Goal: Task Accomplishment & Management: Complete application form

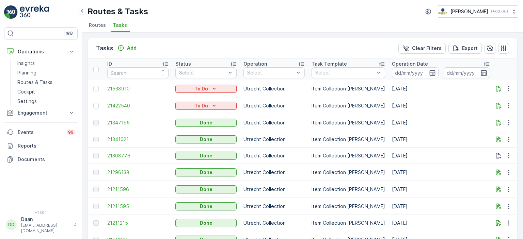
click at [43, 12] on img at bounding box center [34, 12] width 29 height 14
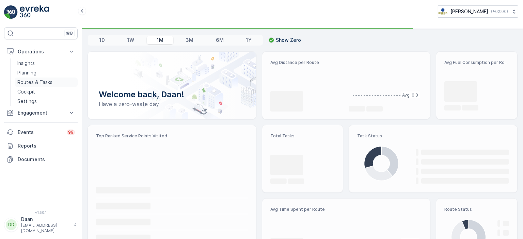
click at [39, 85] on p "Routes & Tasks" at bounding box center [34, 82] width 35 height 7
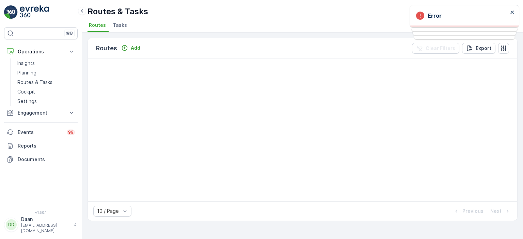
click at [122, 27] on span "Tasks" at bounding box center [120, 25] width 14 height 7
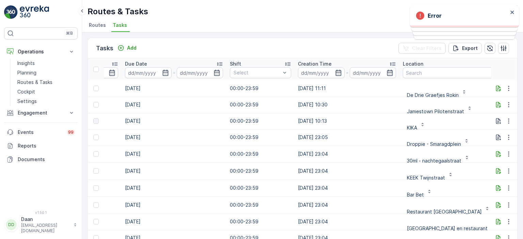
scroll to position [0, 470]
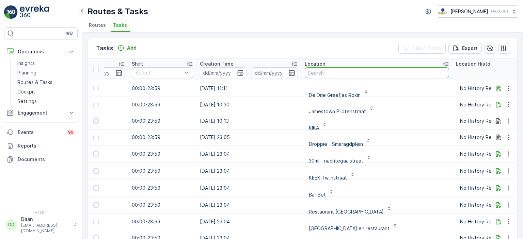
click at [340, 70] on input "text" at bounding box center [377, 72] width 144 height 11
type input "Concieus"
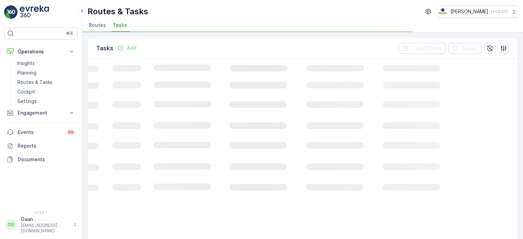
scroll to position [0, 226]
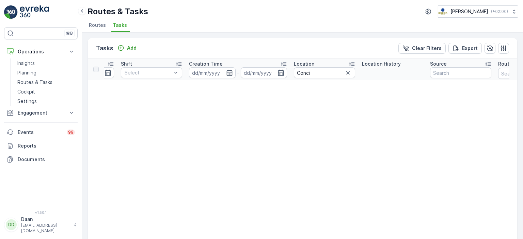
scroll to position [0, 471]
click at [349, 75] on icon "button" at bounding box center [346, 72] width 7 height 7
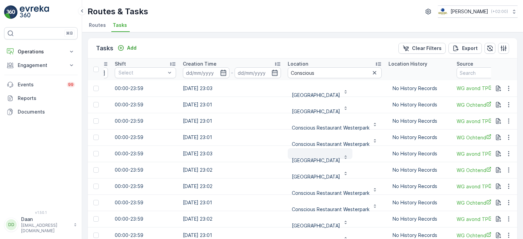
scroll to position [2, 487]
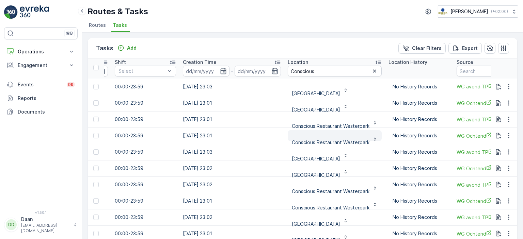
click at [364, 139] on div "Conscious Restaurant Westerpark" at bounding box center [335, 139] width 86 height 14
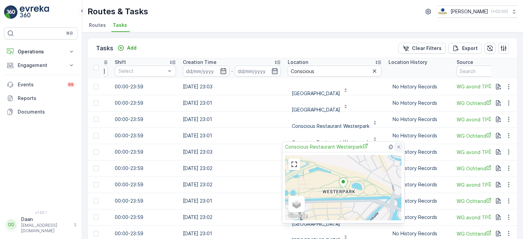
click at [401, 146] on icon at bounding box center [398, 146] width 5 height 5
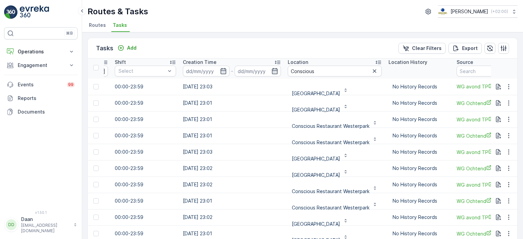
click at [297, 44] on div "Tasks Add Clear Filters Export" at bounding box center [302, 48] width 429 height 20
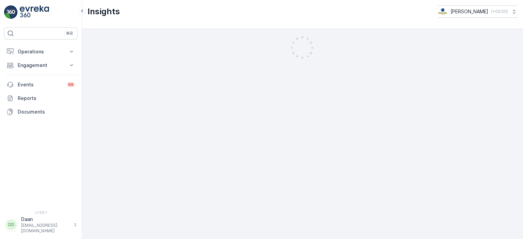
drag, startPoint x: 157, startPoint y: 109, endPoint x: 65, endPoint y: 126, distance: 93.5
click at [65, 126] on div "⌘B Operations Insights Planning Routes & Tasks Cockpit Settings Engagement Insi…" at bounding box center [261, 119] width 523 height 239
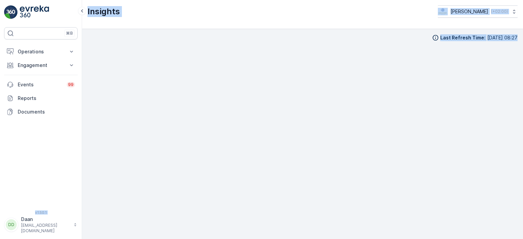
click at [143, 32] on div "Last Refresh Time : [DATE] 08:27" at bounding box center [302, 134] width 441 height 210
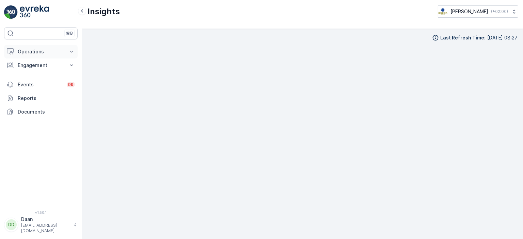
click at [42, 54] on p "Operations" at bounding box center [41, 51] width 46 height 7
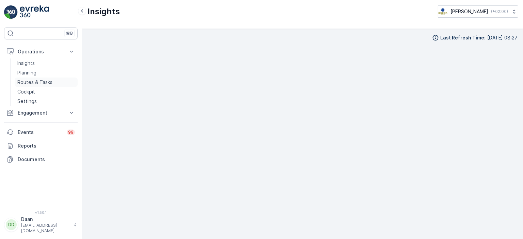
click at [40, 82] on p "Routes & Tasks" at bounding box center [34, 82] width 35 height 7
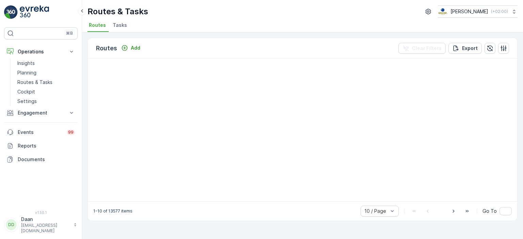
click at [117, 27] on span "Tasks" at bounding box center [120, 25] width 14 height 7
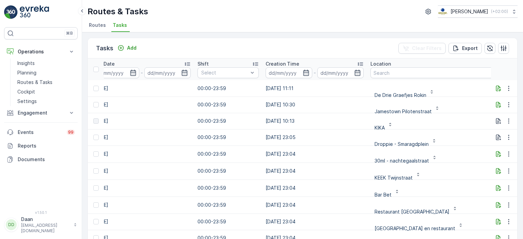
scroll to position [0, 481]
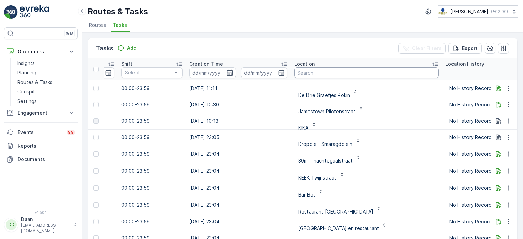
click at [322, 71] on input "text" at bounding box center [366, 72] width 144 height 11
paste input "Conscious"
type input "Conscious"
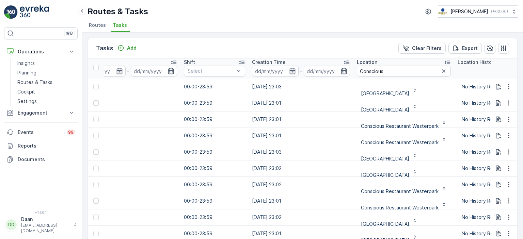
scroll to position [2, 354]
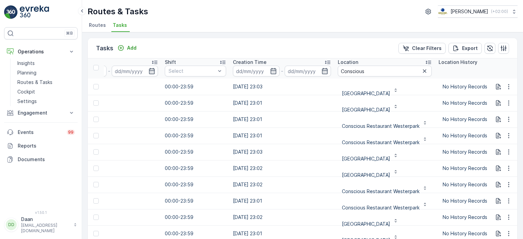
drag, startPoint x: 514, startPoint y: 166, endPoint x: 523, endPoint y: 156, distance: 13.0
click at [523, 156] on div "Tasks Add Clear Filters Export ID Status Select Operation Select Task Template …" at bounding box center [302, 135] width 441 height 207
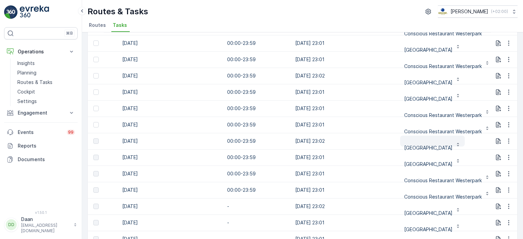
scroll to position [2, 463]
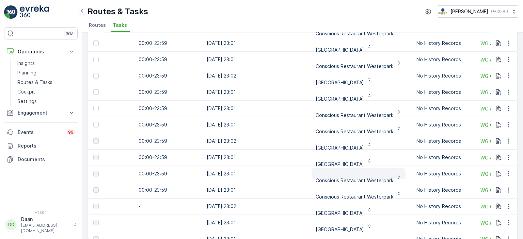
click at [360, 174] on p "Conscious Restaurant Westerpark" at bounding box center [355, 178] width 78 height 14
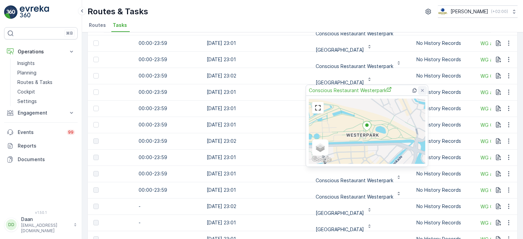
click at [423, 93] on icon at bounding box center [422, 90] width 5 height 5
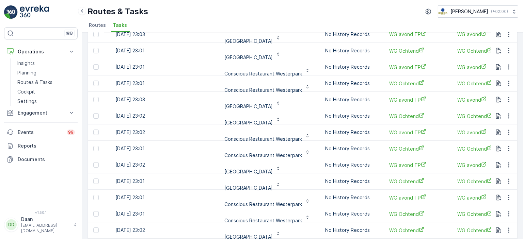
scroll to position [0, 0]
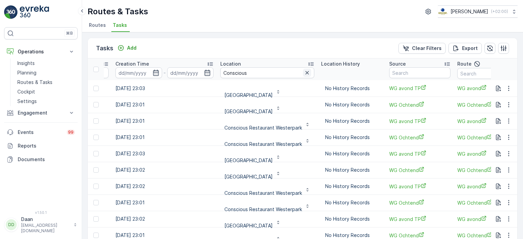
click at [305, 73] on icon "button" at bounding box center [306, 72] width 3 height 3
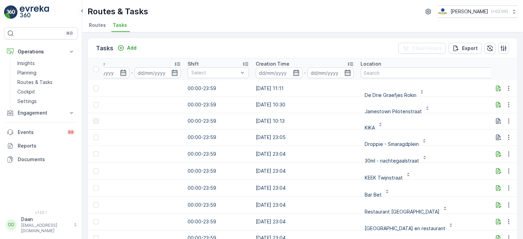
scroll to position [0, 495]
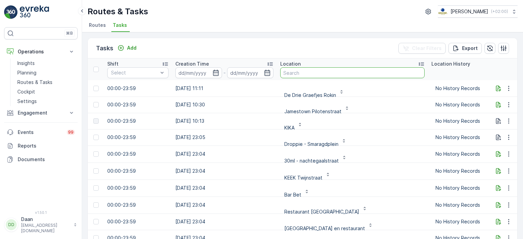
click at [322, 76] on input "text" at bounding box center [352, 72] width 144 height 11
type input "graaf"
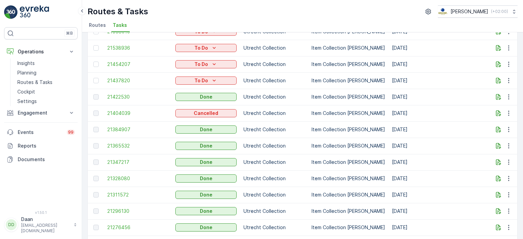
click at [32, 12] on img at bounding box center [34, 12] width 29 height 14
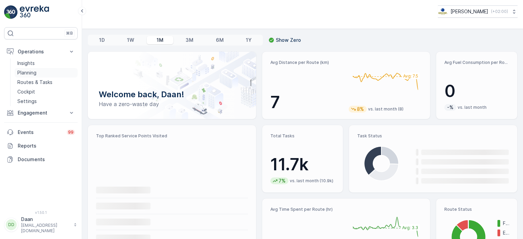
click at [33, 74] on p "Planning" at bounding box center [26, 72] width 19 height 7
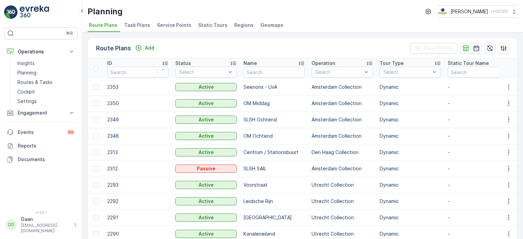
click at [135, 28] on span "Task Plans" at bounding box center [137, 25] width 26 height 7
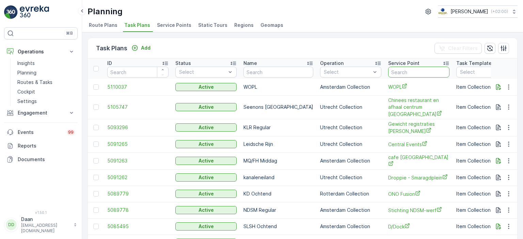
click at [399, 72] on input "text" at bounding box center [418, 72] width 61 height 11
type input "Ijver"
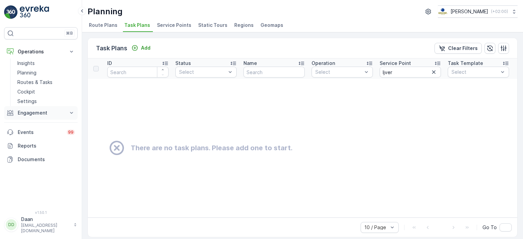
click at [23, 115] on p "Engagement" at bounding box center [41, 113] width 46 height 7
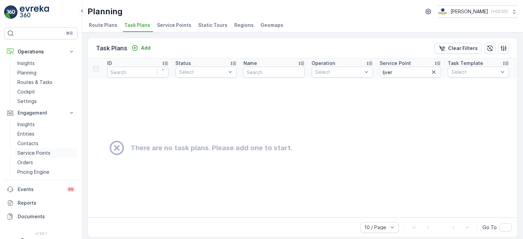
click at [41, 154] on p "Service Points" at bounding box center [33, 153] width 33 height 7
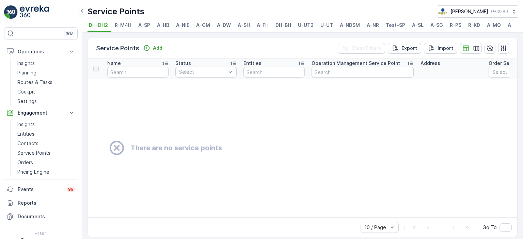
click at [350, 26] on span "A-NDSM" at bounding box center [350, 25] width 20 height 7
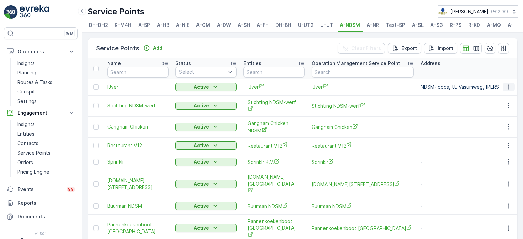
click at [507, 91] on icon "button" at bounding box center [508, 87] width 7 height 7
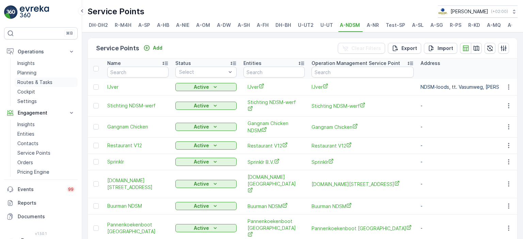
click at [31, 83] on p "Routes & Tasks" at bounding box center [34, 82] width 35 height 7
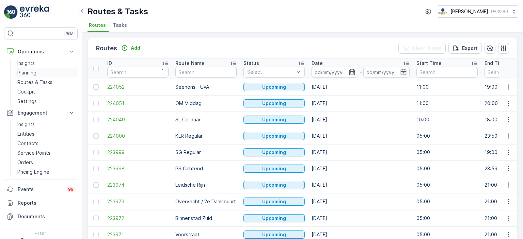
click at [33, 73] on p "Planning" at bounding box center [26, 72] width 19 height 7
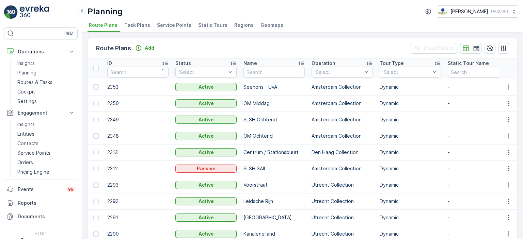
click at [131, 24] on span "Task Plans" at bounding box center [137, 25] width 26 height 7
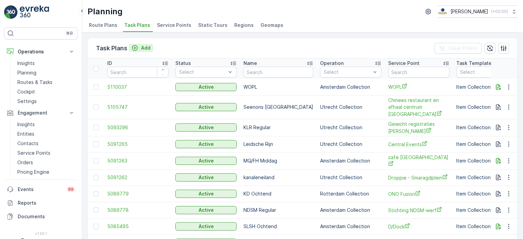
click at [141, 49] on p "Add" at bounding box center [146, 48] width 10 height 7
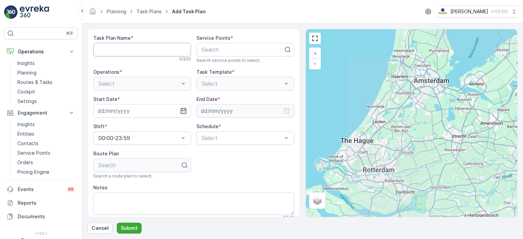
click at [150, 45] on Name "Task Plan Name" at bounding box center [142, 50] width 98 height 14
type Name "NDSM regular"
click at [233, 49] on div at bounding box center [242, 50] width 83 height 6
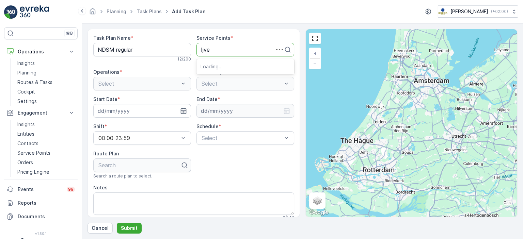
type input "Ijver"
click at [239, 69] on div "IJver" at bounding box center [246, 67] width 98 height 12
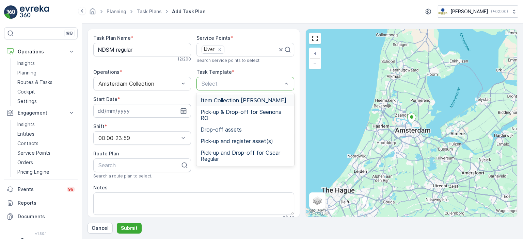
click at [206, 97] on span "Item Collection [PERSON_NAME]" at bounding box center [244, 100] width 86 height 6
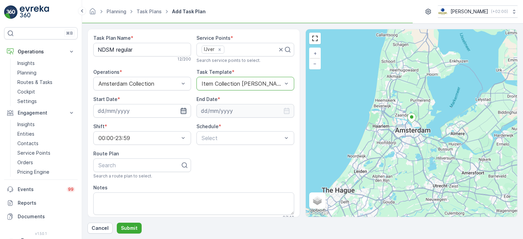
click at [183, 111] on icon "button" at bounding box center [183, 111] width 7 height 7
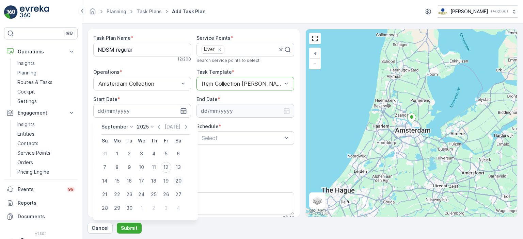
click at [180, 181] on div "20" at bounding box center [178, 181] width 11 height 11
type input "20.09.2025"
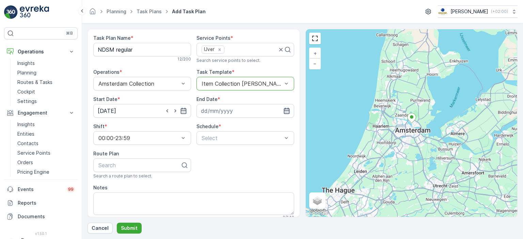
click at [287, 112] on icon "button" at bounding box center [286, 111] width 7 height 7
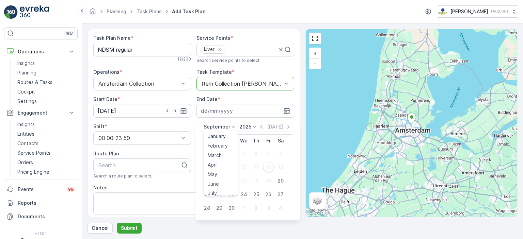
click at [209, 130] on p "September" at bounding box center [217, 127] width 27 height 7
click at [227, 189] on span "December" at bounding box center [220, 189] width 24 height 7
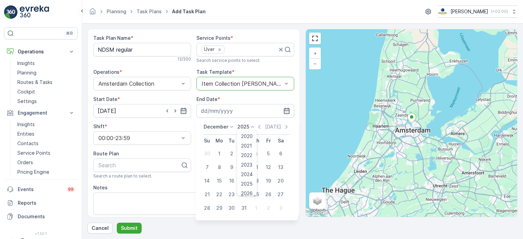
click at [248, 130] on div "2025 2020 2021 2022 2023 2024 2025 2026 2027 2028 2029 2030" at bounding box center [246, 127] width 19 height 7
click at [246, 193] on span "2030" at bounding box center [247, 190] width 12 height 7
click at [232, 209] on div "31" at bounding box center [231, 208] width 11 height 11
type input "31.12.2030"
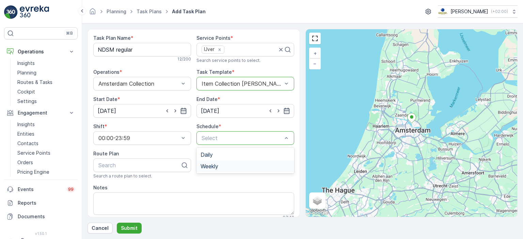
click at [214, 167] on span "Weekly" at bounding box center [210, 166] width 18 height 6
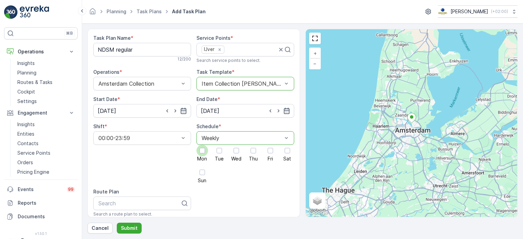
click at [202, 152] on div at bounding box center [202, 150] width 5 height 5
click at [202, 145] on input "Mon" at bounding box center [202, 145] width 0 height 0
click at [218, 152] on div at bounding box center [219, 150] width 5 height 5
click at [219, 145] on input "Tue" at bounding box center [219, 145] width 0 height 0
click at [234, 154] on div at bounding box center [237, 151] width 12 height 12
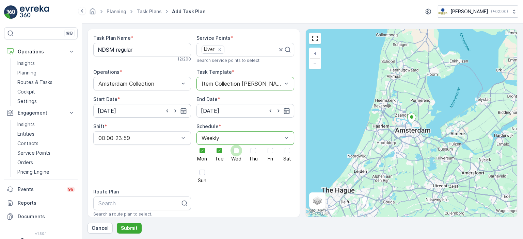
click at [236, 145] on input "Wed" at bounding box center [236, 145] width 0 height 0
click at [251, 154] on div at bounding box center [254, 151] width 12 height 12
click at [253, 145] on input "Thu" at bounding box center [253, 145] width 0 height 0
click at [271, 154] on div at bounding box center [271, 151] width 12 height 12
click at [270, 145] on input "Fri" at bounding box center [270, 145] width 0 height 0
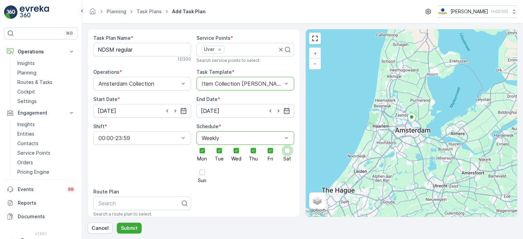
click at [289, 154] on div at bounding box center [288, 151] width 12 height 12
click at [287, 145] on input "Sat" at bounding box center [287, 145] width 0 height 0
click at [204, 174] on div at bounding box center [202, 172] width 5 height 5
click at [202, 167] on input "Sun" at bounding box center [202, 167] width 0 height 0
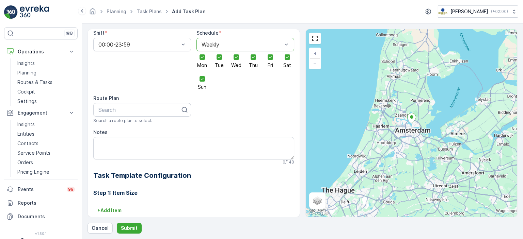
scroll to position [94, 0]
click at [151, 104] on div "Search" at bounding box center [142, 110] width 98 height 14
type input "Ndsm"
click at [140, 128] on div "NDSM Middag" at bounding box center [142, 126] width 90 height 6
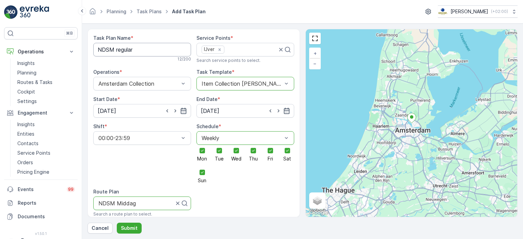
click at [147, 50] on Name "NDSM regular" at bounding box center [142, 50] width 98 height 14
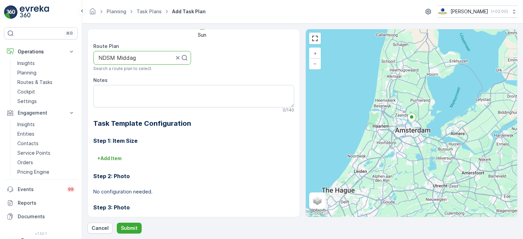
scroll to position [202, 0]
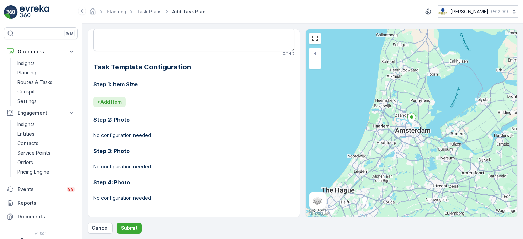
type Name "NDSM middag"
click at [111, 100] on p "+ Add Item" at bounding box center [109, 102] width 24 height 7
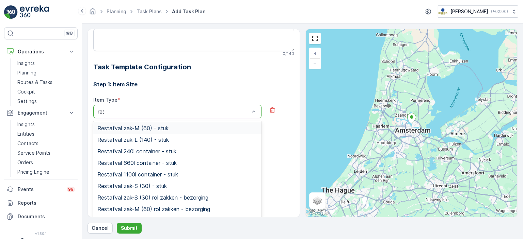
type input "rest"
click at [171, 161] on span "Restafval 660l container - stuk" at bounding box center [136, 163] width 79 height 6
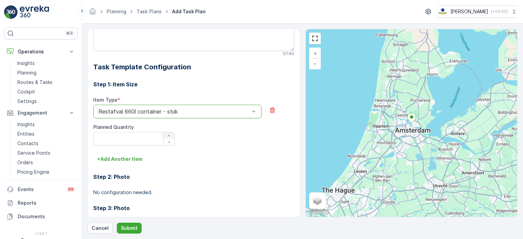
click at [167, 136] on icon "button" at bounding box center [169, 136] width 4 height 4
type Quantity "3"
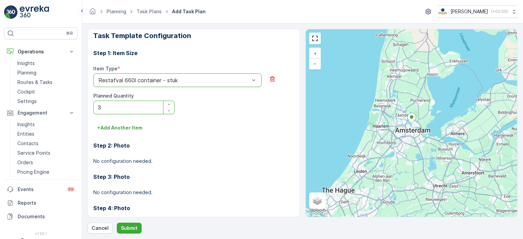
scroll to position [235, 0]
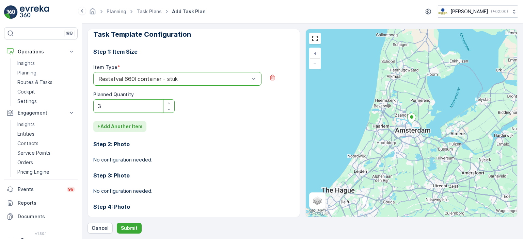
click at [122, 129] on p "+ Add Another Item" at bounding box center [119, 126] width 45 height 7
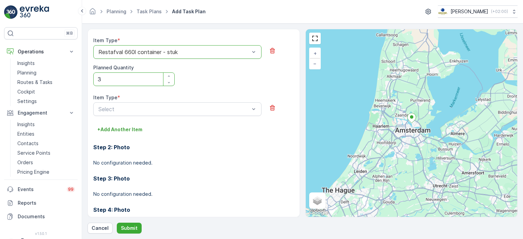
scroll to position [263, 0]
click at [211, 113] on div "Select" at bounding box center [177, 109] width 168 height 14
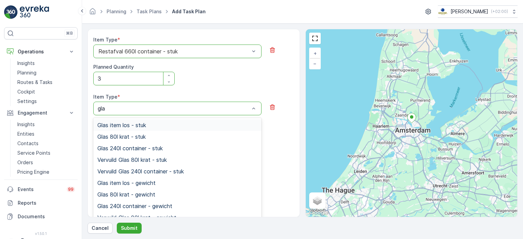
type input "glas"
click at [223, 140] on div "Glas 80l krat - stuk" at bounding box center [177, 137] width 168 height 12
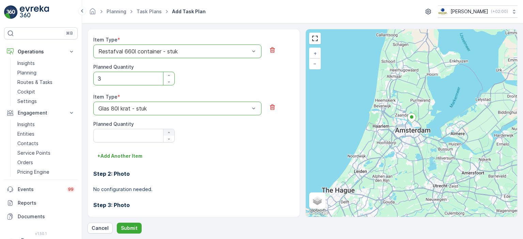
click at [169, 133] on icon "button" at bounding box center [169, 133] width 4 height 4
type Quantity "1"
click at [140, 135] on Quantity "1" at bounding box center [133, 136] width 81 height 14
type Quantity "-1"
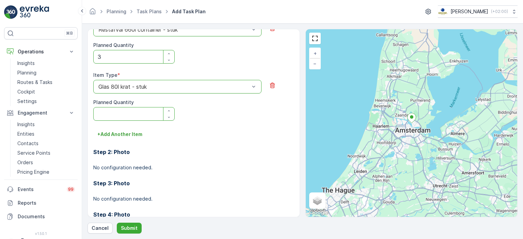
type Quantity "-1"
type Quantity "20"
click at [127, 135] on p "+ Add Another Item" at bounding box center [119, 134] width 45 height 7
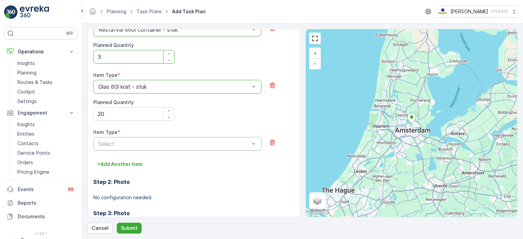
scroll to position [333, 0]
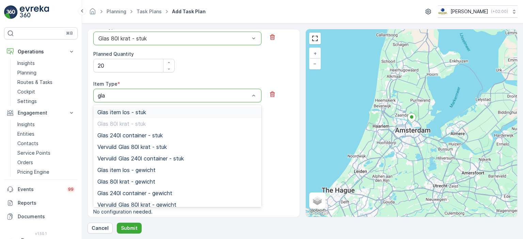
type input "glas"
click at [166, 137] on div "Glas 240l container - stuk" at bounding box center [177, 135] width 160 height 6
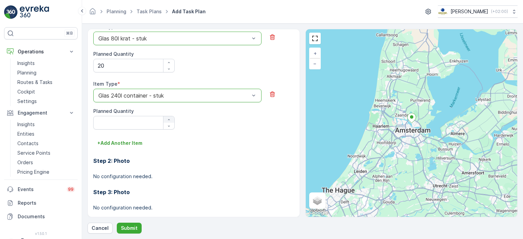
click at [172, 120] on div "button" at bounding box center [168, 120] width 11 height 4
type Quantity "2"
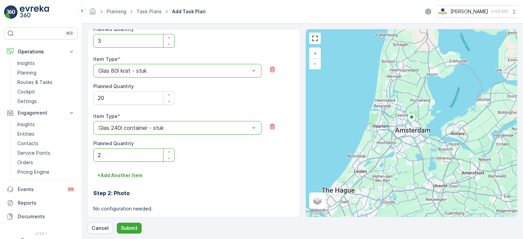
scroll to position [301, 0]
click at [134, 175] on p "+ Add Another Item" at bounding box center [119, 175] width 45 height 7
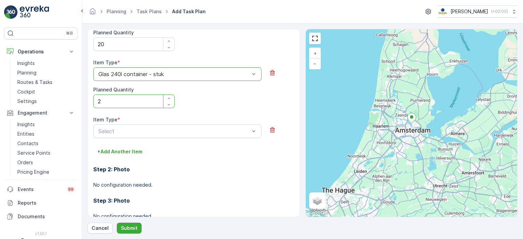
scroll to position [358, 0]
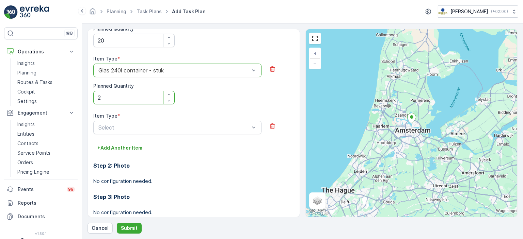
click at [185, 185] on div "Step 3: Photo No configuration needed." at bounding box center [193, 200] width 201 height 31
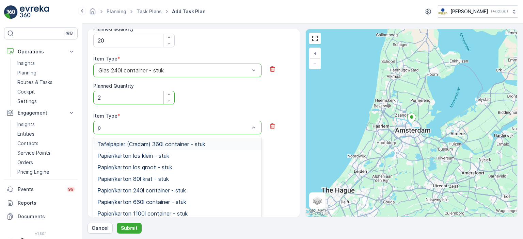
type input "pd"
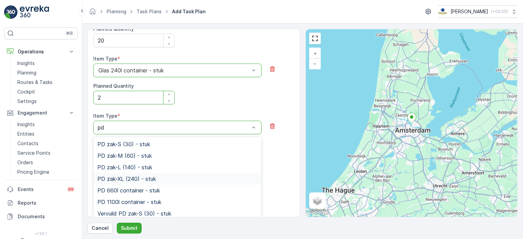
click at [156, 176] on div "PD zak-XL (240) - stuk" at bounding box center [177, 179] width 160 height 6
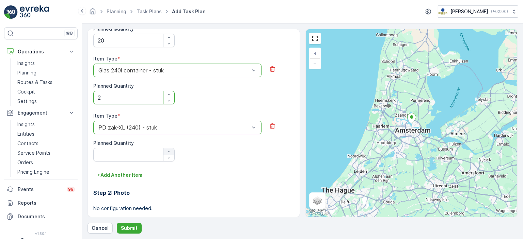
click at [168, 151] on icon "button" at bounding box center [169, 151] width 2 height 1
type Quantity "4"
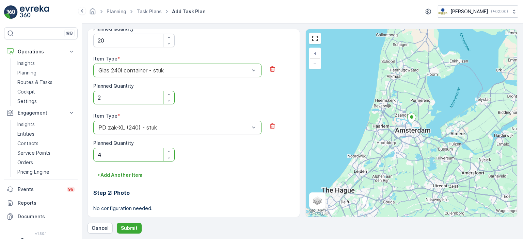
scroll to position [417, 0]
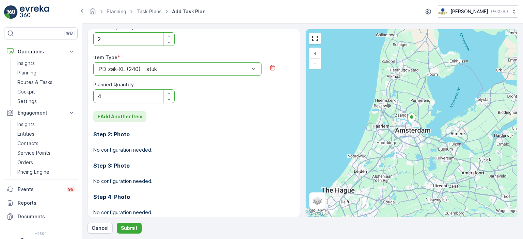
click at [120, 116] on p "+ Add Another Item" at bounding box center [119, 116] width 45 height 7
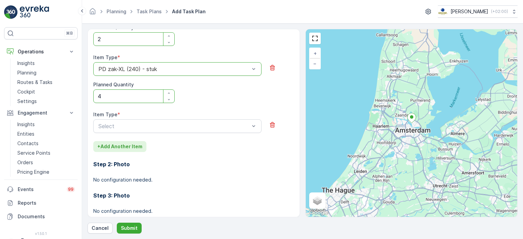
scroll to position [461, 0]
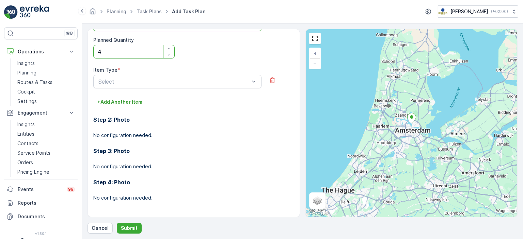
click at [182, 132] on p "No configuration needed." at bounding box center [193, 135] width 201 height 7
click at [159, 85] on div "Select" at bounding box center [177, 82] width 168 height 14
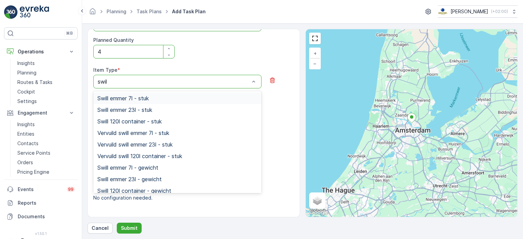
type input "swill"
click at [159, 109] on div "Swill emmer 23l - stuk" at bounding box center [177, 110] width 160 height 6
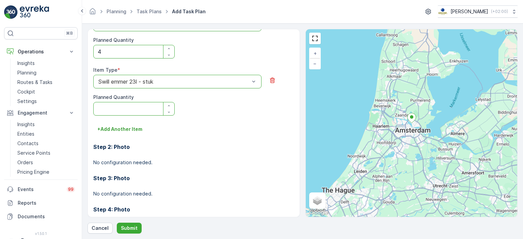
click at [148, 107] on Quantity "Planned Quantity" at bounding box center [133, 109] width 81 height 14
type Quantity "15"
click at [190, 143] on h3 "Step 2: Photo" at bounding box center [193, 147] width 201 height 8
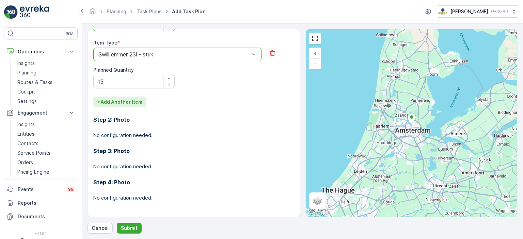
click at [131, 101] on p "+ Add Another Item" at bounding box center [119, 102] width 45 height 7
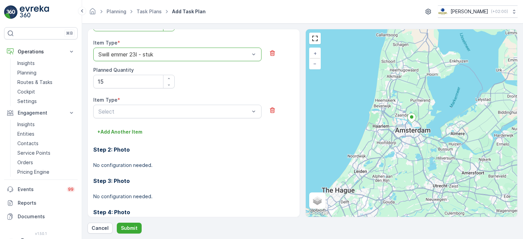
scroll to position [518, 0]
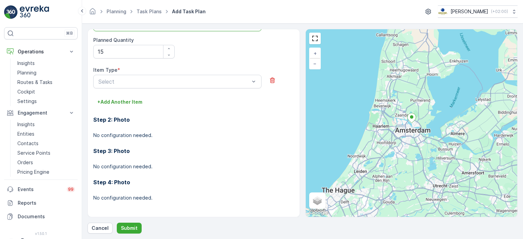
click at [214, 72] on div "Item Type *" at bounding box center [177, 70] width 168 height 7
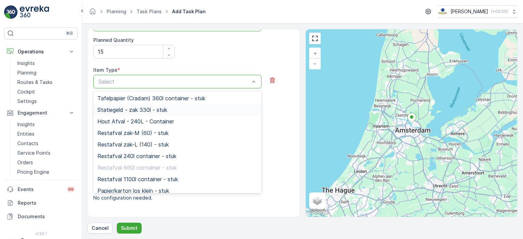
click at [190, 83] on div at bounding box center [174, 82] width 153 height 6
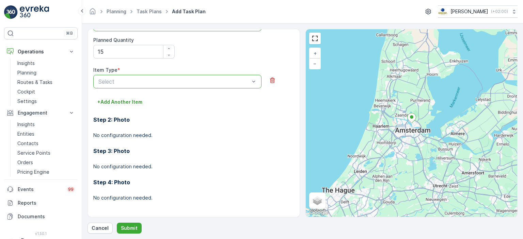
click at [190, 83] on div at bounding box center [174, 82] width 153 height 6
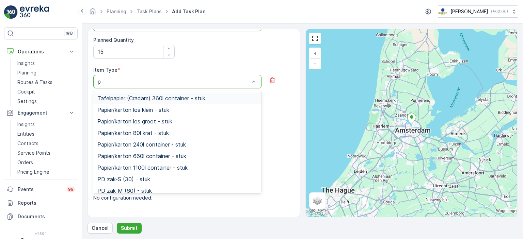
type input "pa"
click at [182, 131] on div "Papier/karton 80l krat - stuk" at bounding box center [177, 133] width 160 height 6
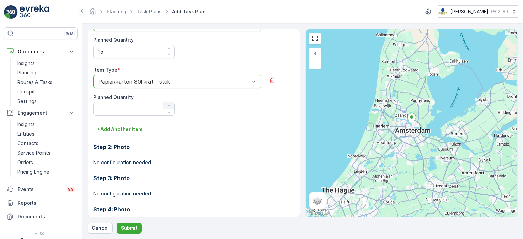
click at [168, 105] on icon "button" at bounding box center [169, 106] width 4 height 4
click at [171, 106] on div "button" at bounding box center [168, 106] width 11 height 4
type Quantity "2"
click at [131, 130] on p "+ Add Another Item" at bounding box center [119, 129] width 45 height 7
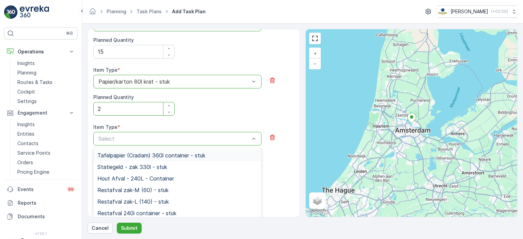
type input "["
type input "pa"
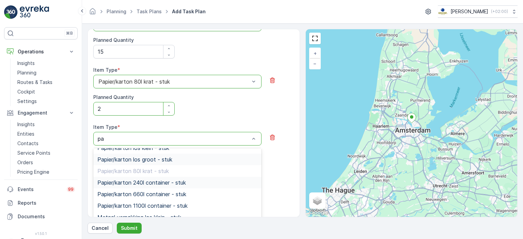
click at [193, 184] on div "Papier/karton 240l container - stuk" at bounding box center [177, 183] width 160 height 6
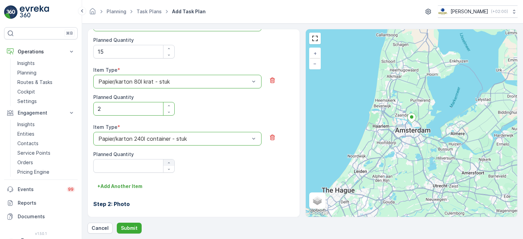
click at [170, 161] on div "button" at bounding box center [168, 163] width 11 height 4
type Quantity "2"
click at [132, 183] on p "+ Add Another Item" at bounding box center [119, 186] width 45 height 7
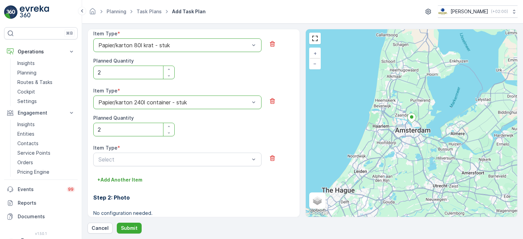
scroll to position [557, 0]
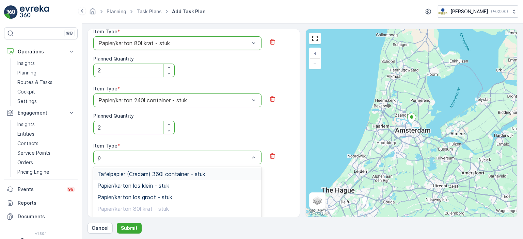
type input "pa"
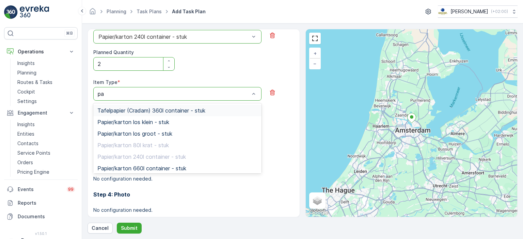
scroll to position [624, 0]
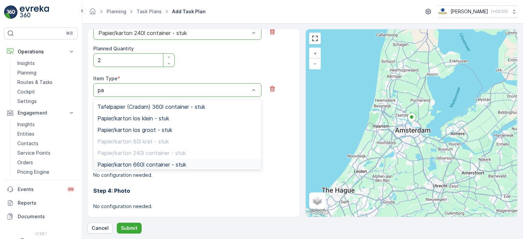
click at [184, 166] on span "Papier/karton 660l container - stuk" at bounding box center [141, 165] width 89 height 6
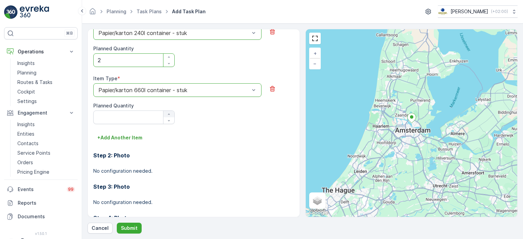
click at [169, 114] on icon "button" at bounding box center [169, 114] width 4 height 4
type Quantity "1"
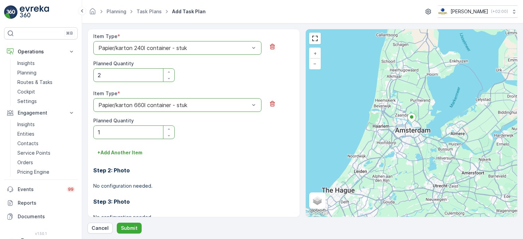
scroll to position [660, 0]
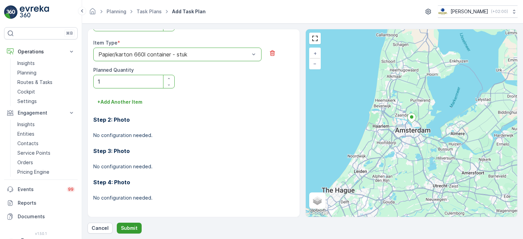
click at [128, 231] on p "Submit" at bounding box center [129, 228] width 17 height 7
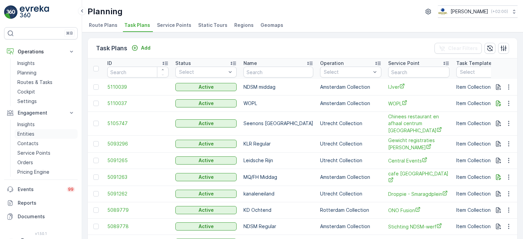
click at [43, 133] on link "Entities" at bounding box center [46, 134] width 63 height 10
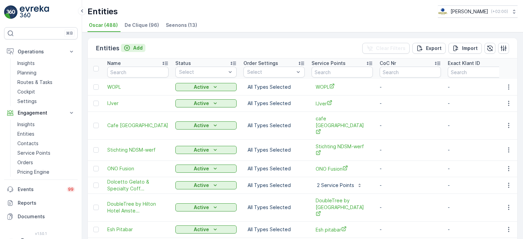
click at [129, 45] on icon "Add" at bounding box center [127, 48] width 7 height 7
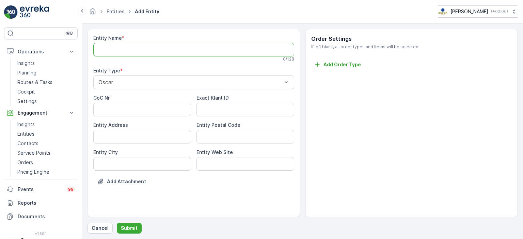
click at [128, 47] on Name "Entity Name" at bounding box center [193, 50] width 201 height 14
paste Name "Conscious Utrecht"
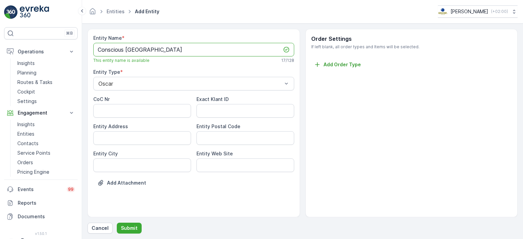
click at [127, 50] on Name "Conscious Utrecht" at bounding box center [193, 50] width 201 height 14
type Name "Conscious Hotel Utrecht"
click at [132, 229] on p "Submit" at bounding box center [129, 228] width 17 height 7
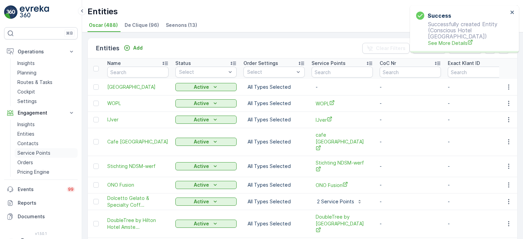
click at [32, 153] on p "Service Points" at bounding box center [33, 153] width 33 height 7
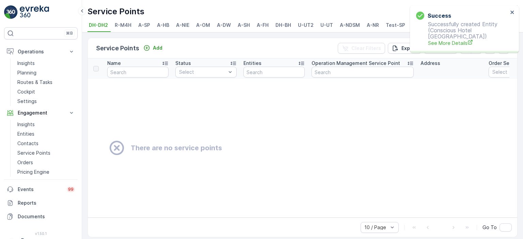
click at [326, 25] on span "U-UT" at bounding box center [326, 25] width 13 height 7
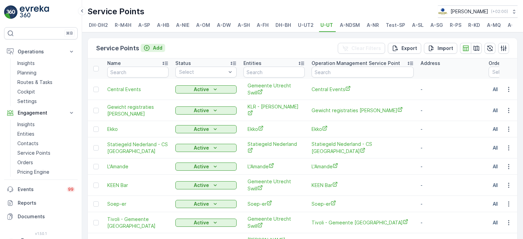
click at [151, 47] on div "Add" at bounding box center [152, 48] width 19 height 7
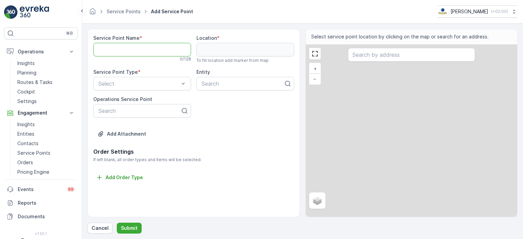
click at [140, 45] on Name "Service Point Name" at bounding box center [142, 50] width 98 height 14
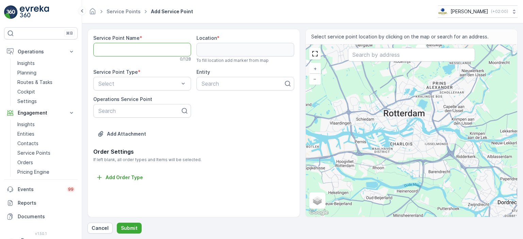
paste Name "Conscious Utrecht"
click at [126, 50] on Name "Conscious Utrecht" at bounding box center [142, 50] width 98 height 14
type Name "Conscious Hotel Utrecht"
click at [397, 54] on input "text" at bounding box center [411, 55] width 127 height 14
click at [400, 52] on input "text" at bounding box center [411, 55] width 127 height 14
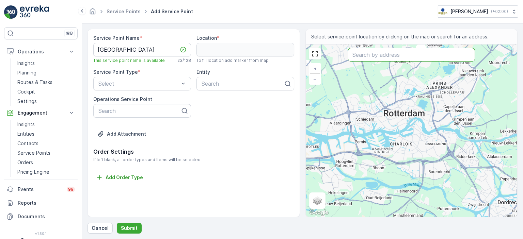
paste input "Oudegracht 245, 3511 NL Utrecht"
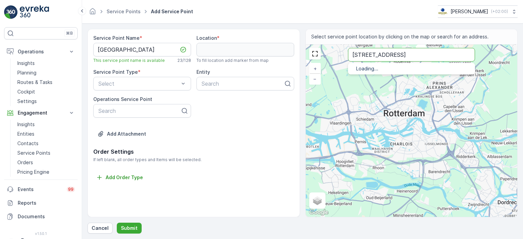
type input "Oudegracht 245, 3511 NL Utrecht"
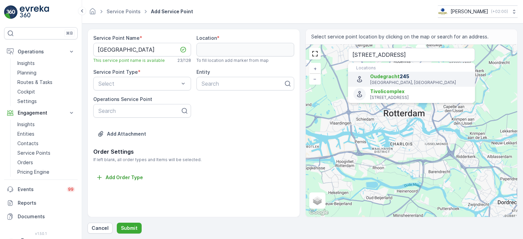
click at [395, 77] on span "Oudegracht" at bounding box center [385, 77] width 30 height 6
type input "52.0872498,5.1213977"
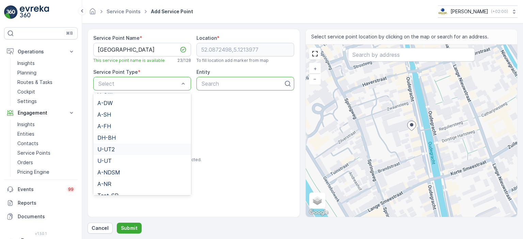
scroll to position [82, 0]
click at [162, 144] on div "U-UT" at bounding box center [142, 146] width 90 height 6
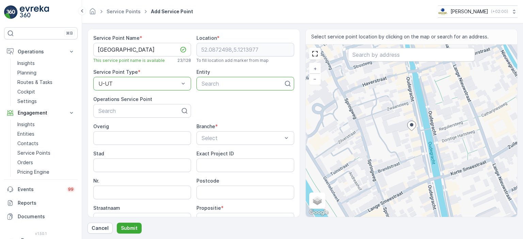
click at [244, 83] on div at bounding box center [242, 84] width 83 height 6
type input "v"
paste input "Oudegracht 245, 3511 NL Utrecht"
type input "Oudegracht 245, 3511 NL Utrecht"
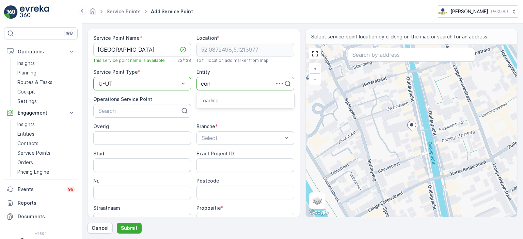
type input "cons"
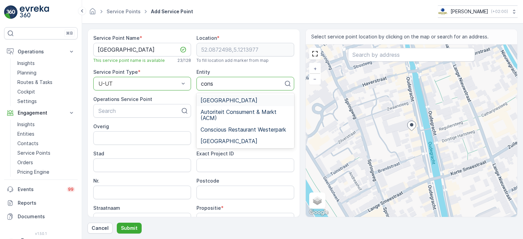
click at [253, 99] on span "Conscious Hotel Utrecht" at bounding box center [229, 100] width 57 height 6
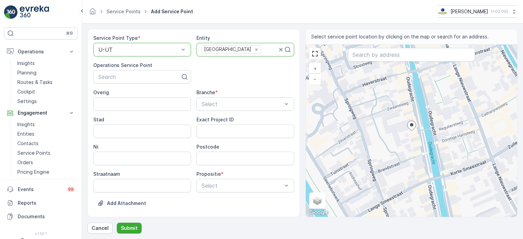
scroll to position [52, 0]
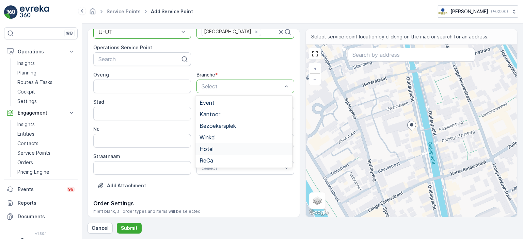
click at [225, 150] on div "Hotel" at bounding box center [244, 149] width 89 height 6
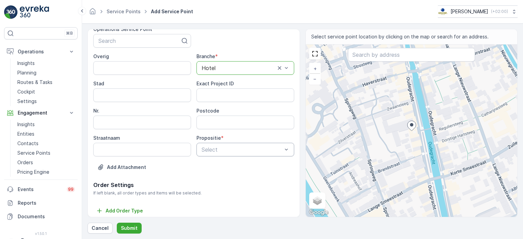
click at [226, 155] on div "Select" at bounding box center [246, 150] width 98 height 14
drag, startPoint x: 223, startPoint y: 173, endPoint x: 234, endPoint y: 166, distance: 13.4
click at [234, 166] on div "Volledig Deelstromen" at bounding box center [243, 172] width 97 height 26
click at [234, 166] on div "Volledig" at bounding box center [244, 166] width 89 height 6
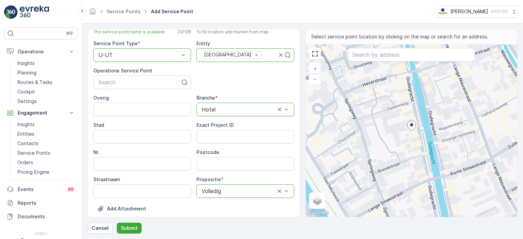
scroll to position [20, 0]
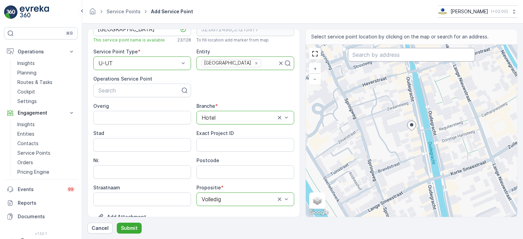
click at [419, 57] on input "text" at bounding box center [411, 55] width 127 height 14
drag, startPoint x: 233, startPoint y: 82, endPoint x: 235, endPoint y: 74, distance: 8.8
click at [235, 74] on div "Service Point Name * Conscious Hotel Utrecht This service point name is availab…" at bounding box center [193, 122] width 201 height 217
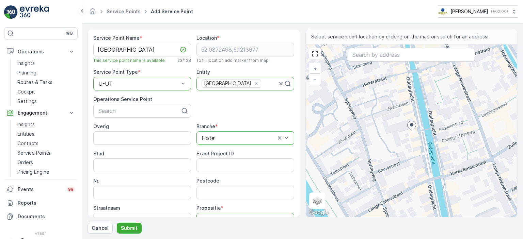
scroll to position [19, 0]
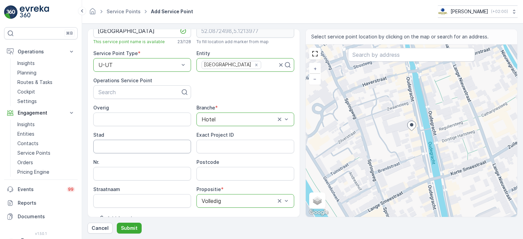
click at [158, 146] on input "Stad" at bounding box center [142, 147] width 98 height 14
type input "Utrecht"
click at [221, 155] on div "Overig Branche * option Hotel, selected. Hotel Stad Utrecht Exact Project ID Nr…" at bounding box center [193, 157] width 201 height 104
click at [173, 174] on input "Nr." at bounding box center [142, 174] width 98 height 14
click at [226, 90] on div "Service Point Name * Conscious Hotel Utrecht This service point name is availab…" at bounding box center [193, 124] width 201 height 217
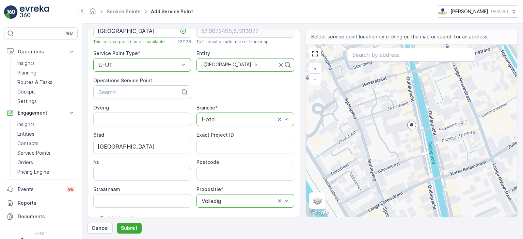
scroll to position [74, 0]
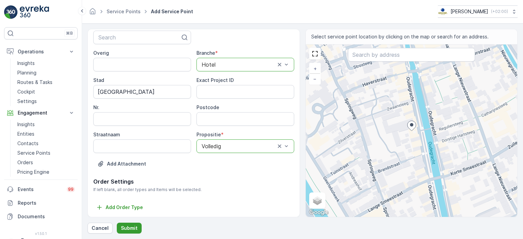
click at [128, 229] on p "Submit" at bounding box center [129, 228] width 17 height 7
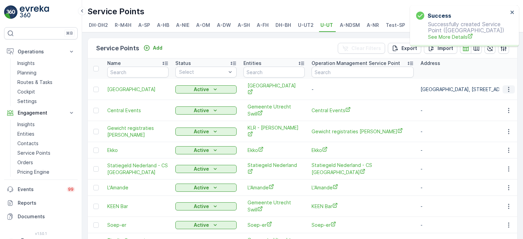
click at [505, 92] on icon "button" at bounding box center [508, 89] width 7 height 7
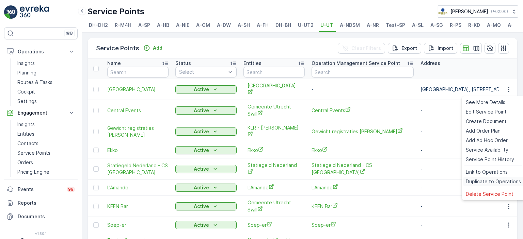
click at [482, 183] on span "Duplicate to Operations" at bounding box center [493, 181] width 55 height 7
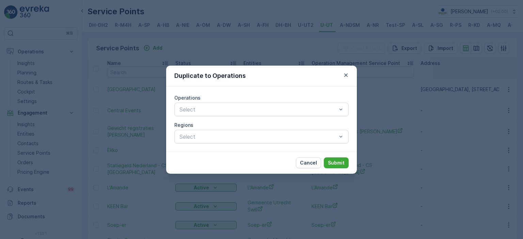
click at [247, 121] on div "Operations Select Regions Select" at bounding box center [261, 119] width 174 height 49
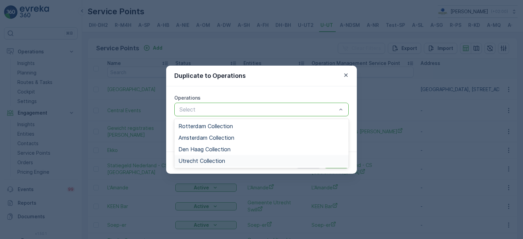
click at [228, 159] on div "Utrecht Collection" at bounding box center [261, 161] width 166 height 6
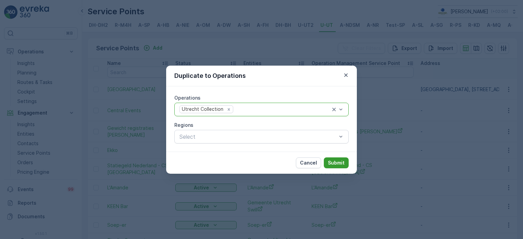
click at [338, 166] on p "Submit" at bounding box center [336, 163] width 17 height 7
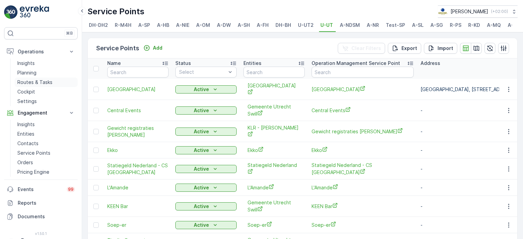
click at [30, 81] on p "Routes & Tasks" at bounding box center [34, 82] width 35 height 7
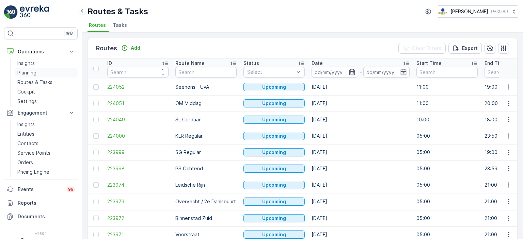
click at [35, 72] on p "Planning" at bounding box center [26, 72] width 19 height 7
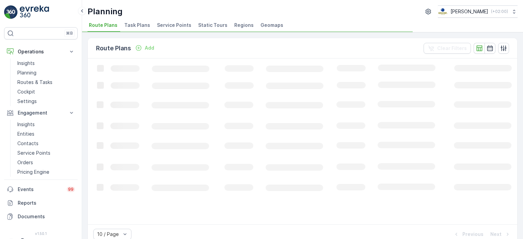
click at [140, 26] on span "Task Plans" at bounding box center [137, 25] width 26 height 7
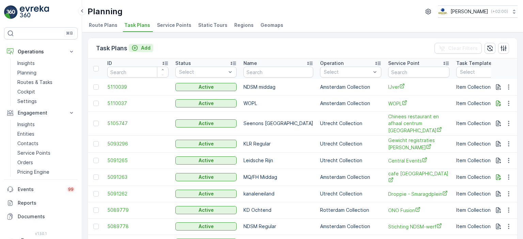
click at [146, 48] on p "Add" at bounding box center [146, 48] width 10 height 7
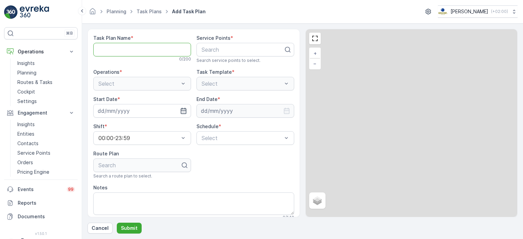
click at [139, 50] on Name "Task Plan Name" at bounding box center [142, 50] width 98 height 14
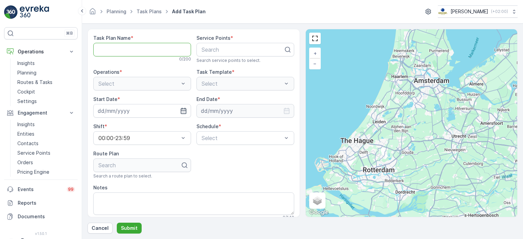
click at [137, 51] on Name "Task Plan Name" at bounding box center [142, 50] width 98 height 14
type Name "Binnenstad Zuid Dagelijks"
click at [245, 54] on div "Search" at bounding box center [246, 50] width 98 height 14
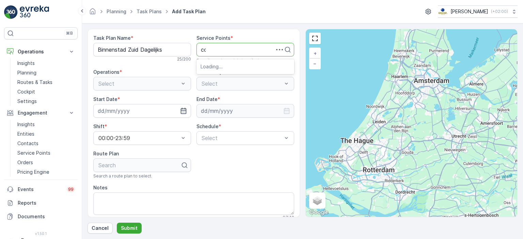
type input "con"
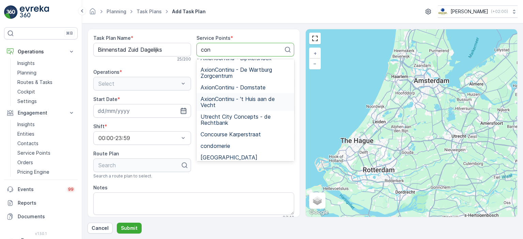
scroll to position [64, 0]
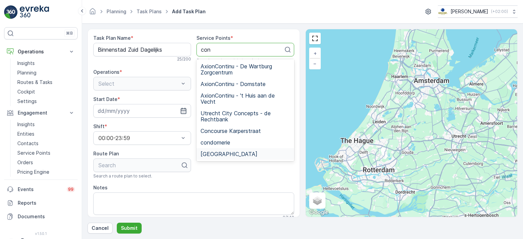
click at [234, 156] on span "Conscious Hotel Utrecht" at bounding box center [229, 154] width 57 height 6
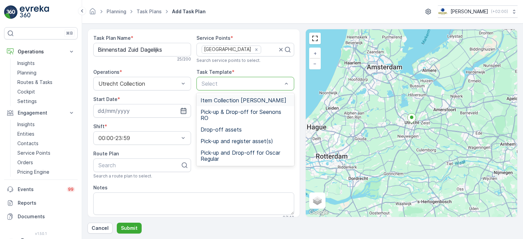
click at [229, 102] on span "Item Collection [PERSON_NAME]" at bounding box center [244, 100] width 86 height 6
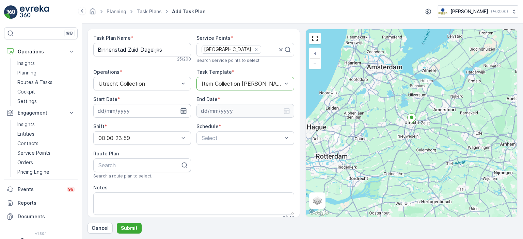
click at [182, 112] on icon "button" at bounding box center [183, 111] width 7 height 7
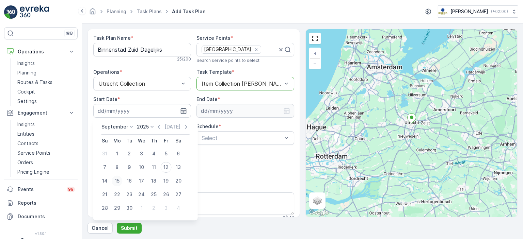
click at [114, 182] on div "15" at bounding box center [117, 181] width 11 height 11
type input "[DATE]"
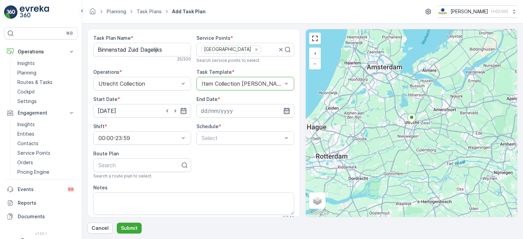
click at [285, 112] on icon "button" at bounding box center [286, 111] width 7 height 7
click at [224, 125] on p "September" at bounding box center [217, 127] width 27 height 7
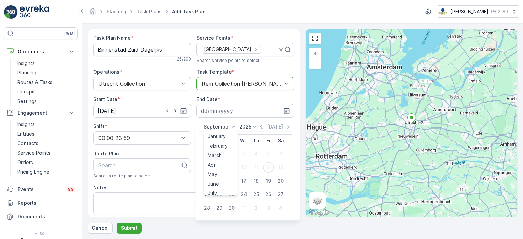
scroll to position [52, 0]
click at [217, 193] on div "December" at bounding box center [219, 190] width 29 height 10
click at [248, 127] on div "2025" at bounding box center [246, 127] width 19 height 7
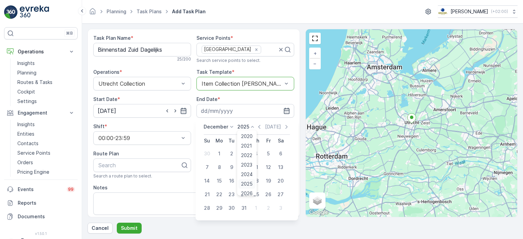
scroll to position [42, 0]
click at [244, 189] on span "2030" at bounding box center [247, 189] width 12 height 7
click at [229, 207] on div "31" at bounding box center [231, 208] width 11 height 11
type input "31.12.2030"
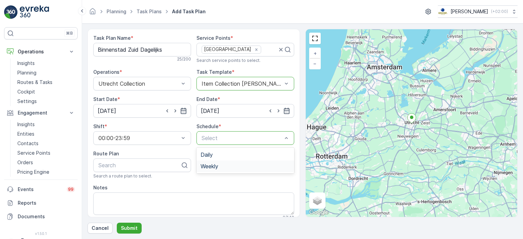
click at [216, 165] on span "Weekly" at bounding box center [210, 166] width 18 height 6
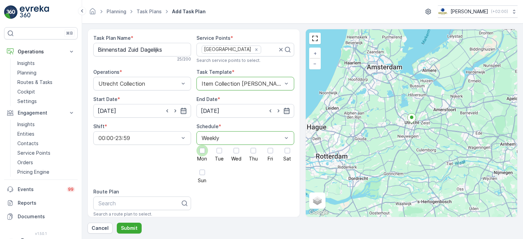
click at [202, 155] on div at bounding box center [203, 151] width 12 height 12
click at [202, 145] on input "Mon" at bounding box center [202, 145] width 0 height 0
click at [218, 155] on div at bounding box center [220, 151] width 12 height 12
click at [219, 145] on input "Tue" at bounding box center [219, 145] width 0 height 0
click at [231, 155] on label "Wed" at bounding box center [237, 153] width 12 height 16
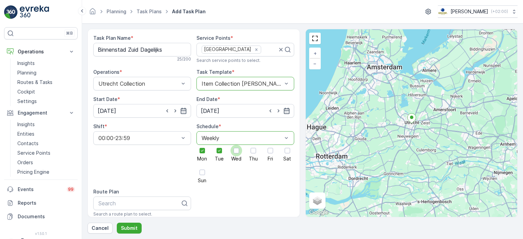
click at [236, 145] on input "Wed" at bounding box center [236, 145] width 0 height 0
click at [254, 155] on div at bounding box center [254, 151] width 12 height 12
click at [253, 145] on input "Thu" at bounding box center [253, 145] width 0 height 0
click at [271, 155] on div at bounding box center [271, 151] width 12 height 12
click at [270, 145] on input "Fri" at bounding box center [270, 145] width 0 height 0
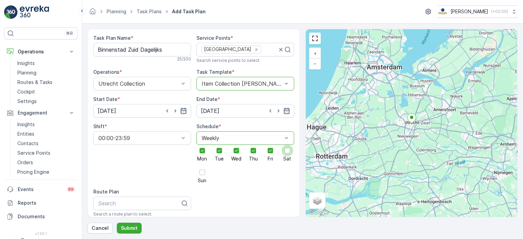
click at [286, 154] on div at bounding box center [288, 151] width 12 height 12
click at [287, 145] on input "Sat" at bounding box center [287, 145] width 0 height 0
click at [203, 170] on div at bounding box center [202, 172] width 5 height 5
click at [202, 167] on input "Sun" at bounding box center [202, 167] width 0 height 0
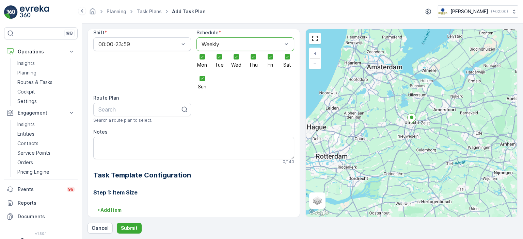
scroll to position [97, 0]
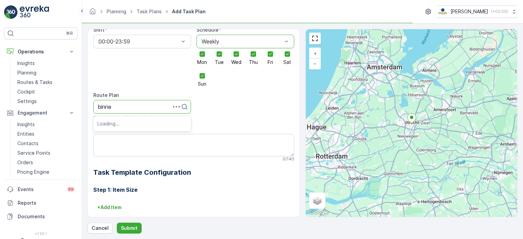
type input "binnen"
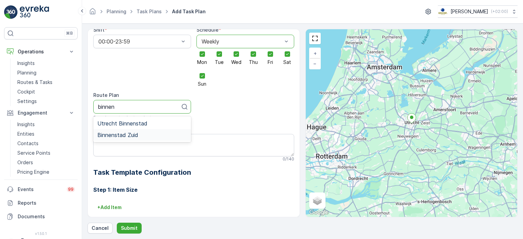
click at [141, 136] on div "Binnenstad Zuid" at bounding box center [142, 135] width 90 height 6
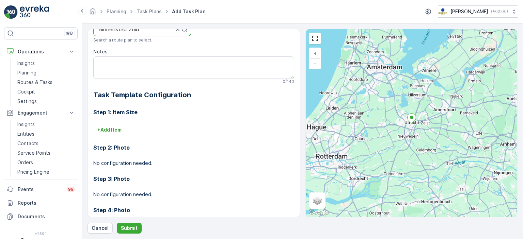
scroll to position [174, 0]
click at [166, 62] on textarea "Notes" at bounding box center [193, 68] width 201 height 22
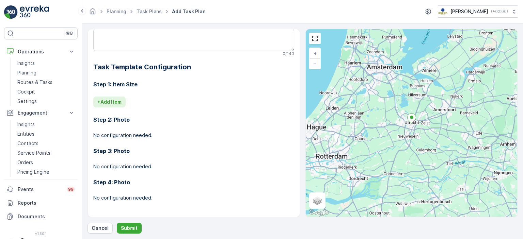
click at [119, 101] on p "+ Add Item" at bounding box center [109, 102] width 24 height 7
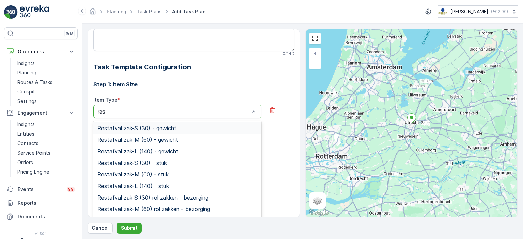
type input "rest"
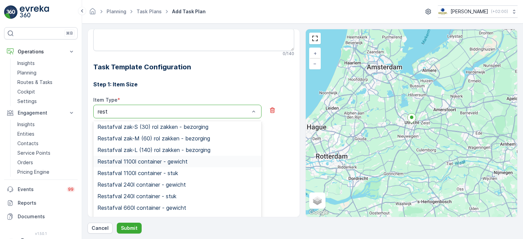
scroll to position [74, 0]
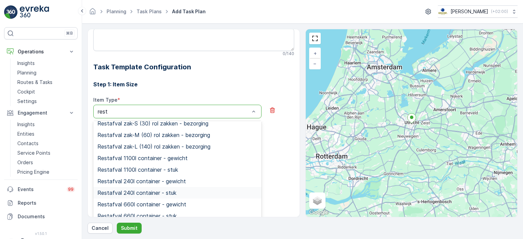
click at [169, 192] on span "Restafval 240l container - stuk" at bounding box center [136, 193] width 79 height 6
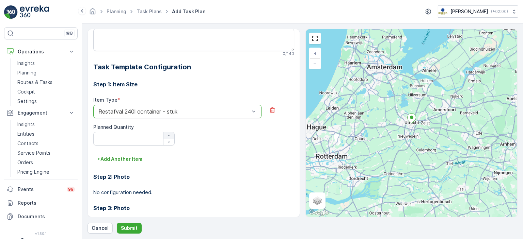
click at [167, 134] on icon "button" at bounding box center [169, 136] width 4 height 4
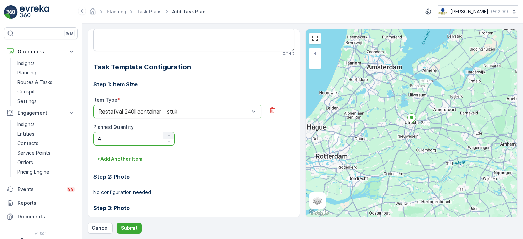
type Quantity "5"
click at [135, 163] on button "+ Add Another Item" at bounding box center [119, 159] width 53 height 11
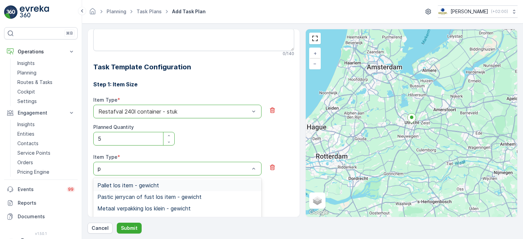
type input "pa"
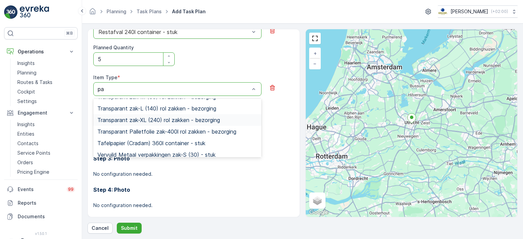
scroll to position [333, 0]
click at [277, 131] on div "Step 2: Photo No configuration needed." at bounding box center [193, 130] width 201 height 31
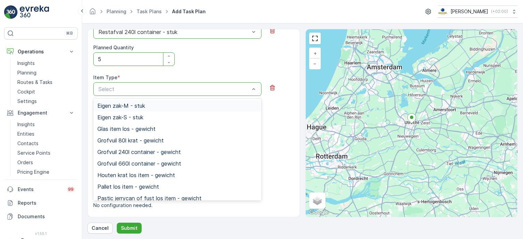
type input "-"
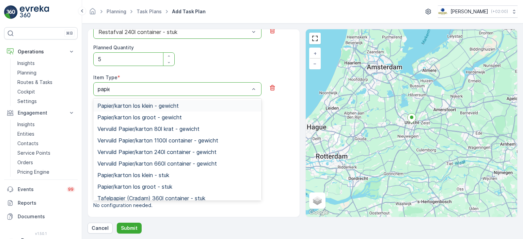
type input "papier"
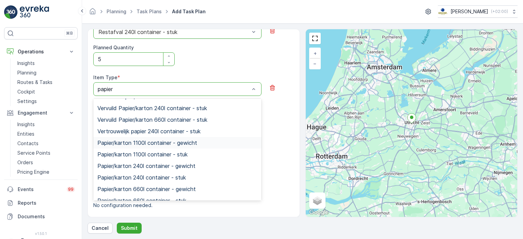
scroll to position [144, 0]
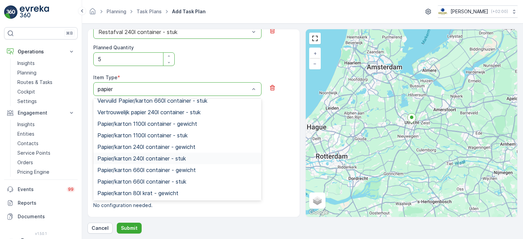
click at [164, 159] on span "Papier/karton 240l container - stuk" at bounding box center [141, 159] width 89 height 6
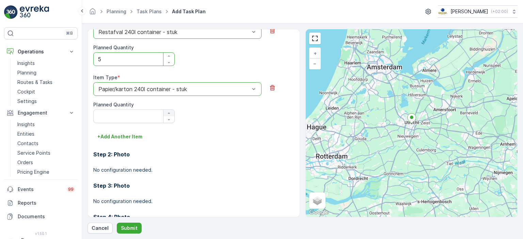
click at [169, 111] on icon "button" at bounding box center [169, 113] width 4 height 4
type Quantity "3"
click at [131, 134] on p "+ Add Another Item" at bounding box center [119, 137] width 45 height 7
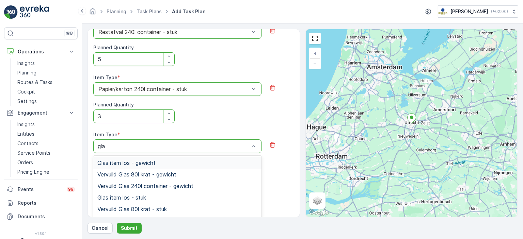
type input "glas"
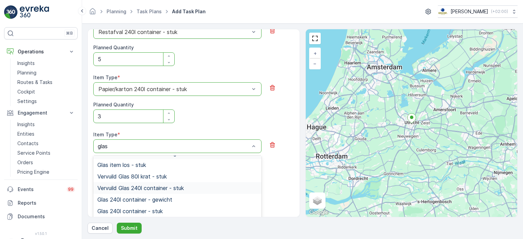
scroll to position [33, 0]
click at [178, 210] on div "Glas 240l container - stuk" at bounding box center [177, 211] width 160 height 6
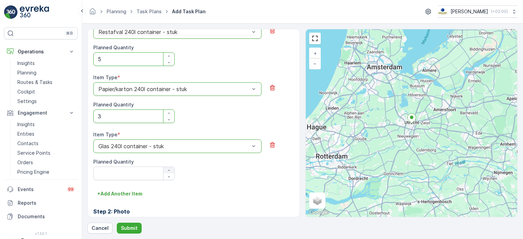
click at [170, 169] on icon "button" at bounding box center [169, 171] width 4 height 4
click at [165, 169] on div "button" at bounding box center [168, 171] width 11 height 4
type Quantity "3"
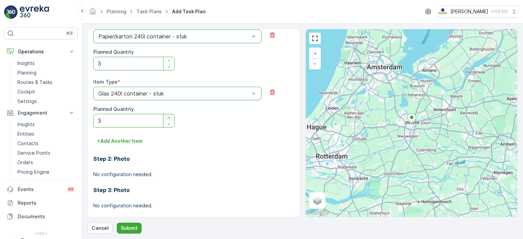
scroll to position [335, 0]
click at [129, 141] on p "+ Add Another Item" at bounding box center [119, 141] width 45 height 7
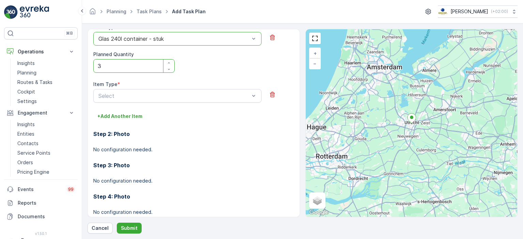
scroll to position [404, 0]
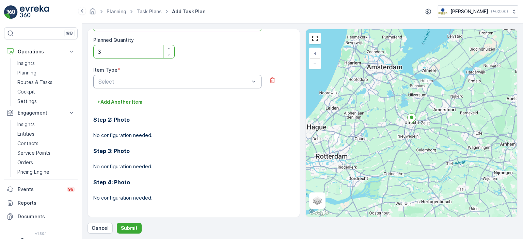
click at [253, 77] on div at bounding box center [253, 81] width 7 height 13
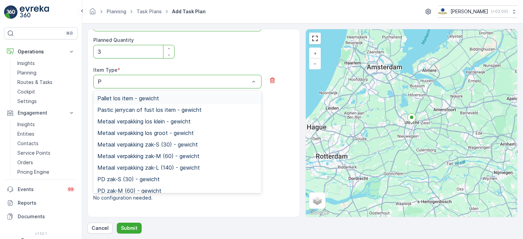
type input "PD"
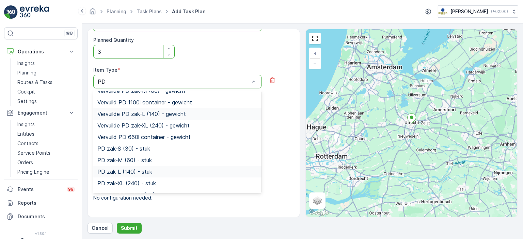
scroll to position [91, 0]
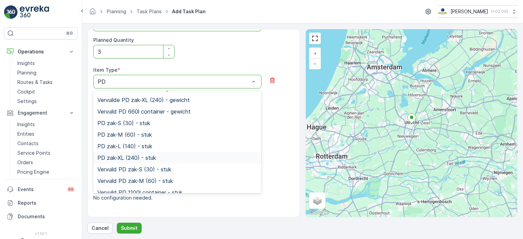
click at [163, 155] on div "PD zak-XL (240) - stuk" at bounding box center [177, 158] width 160 height 6
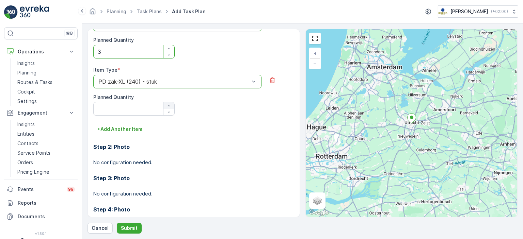
click at [169, 106] on icon "button" at bounding box center [169, 106] width 4 height 4
type Quantity "2"
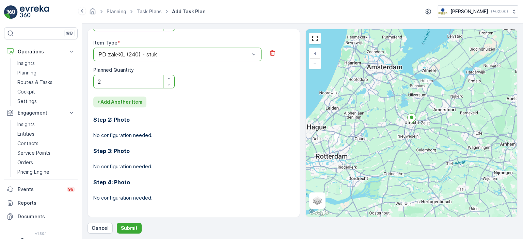
click at [125, 100] on p "+ Add Another Item" at bounding box center [119, 102] width 45 height 7
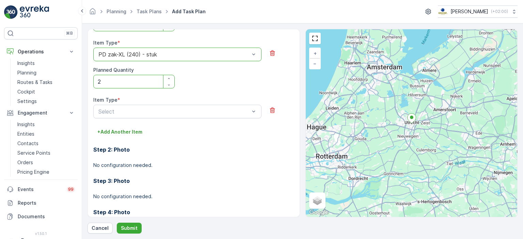
scroll to position [461, 0]
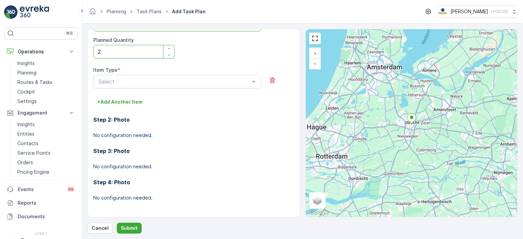
click at [205, 74] on div "Item Type * Select" at bounding box center [177, 78] width 168 height 22
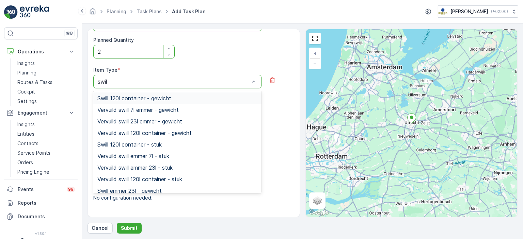
type input "swill"
click at [161, 145] on span "Swill 120l container - stuk" at bounding box center [129, 145] width 64 height 6
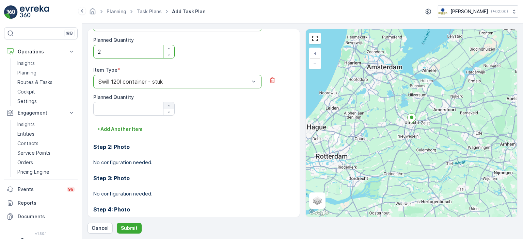
click at [170, 106] on icon "button" at bounding box center [169, 106] width 4 height 4
type Quantity "2"
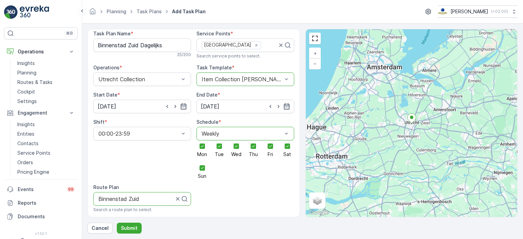
scroll to position [0, 0]
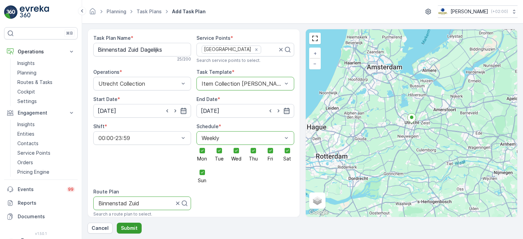
click at [130, 227] on p "Submit" at bounding box center [129, 228] width 17 height 7
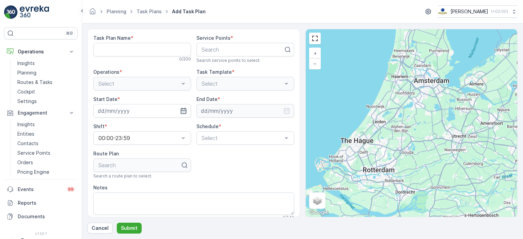
click at [25, 11] on img at bounding box center [34, 12] width 29 height 14
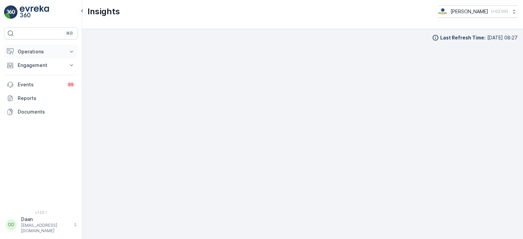
click at [47, 50] on p "Operations" at bounding box center [41, 51] width 46 height 7
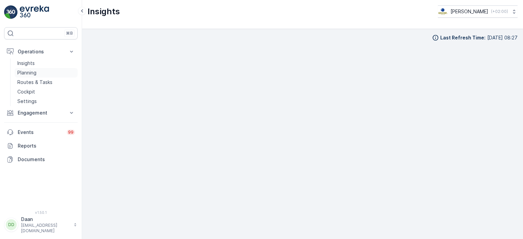
click at [31, 70] on p "Planning" at bounding box center [26, 72] width 19 height 7
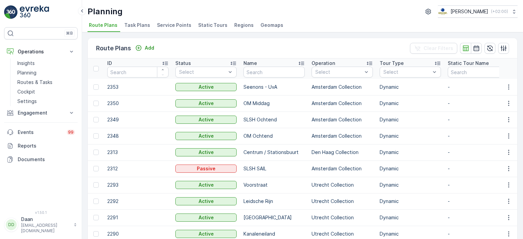
click at [148, 28] on li "Task Plans" at bounding box center [138, 26] width 30 height 12
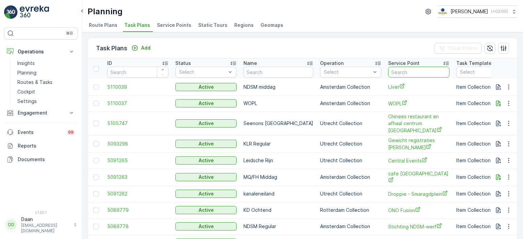
click at [399, 72] on input "text" at bounding box center [418, 72] width 61 height 11
type input "Blauw"
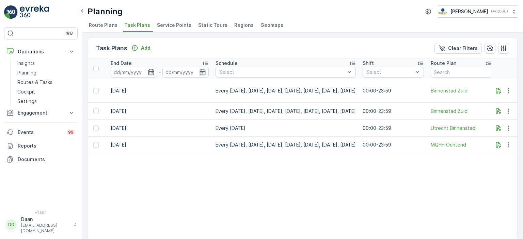
scroll to position [0, 547]
